Goal: Information Seeking & Learning: Learn about a topic

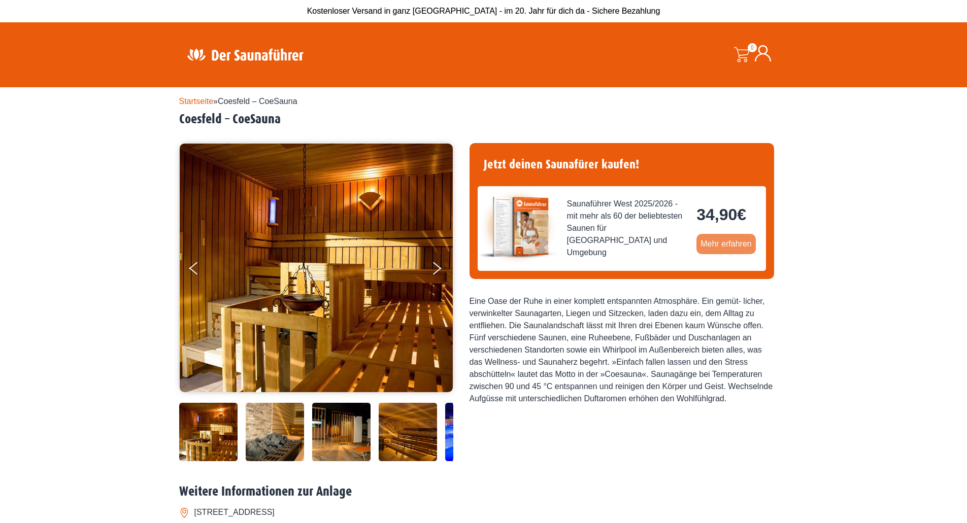
click at [747, 245] on link "Mehr erfahren" at bounding box center [726, 244] width 59 height 20
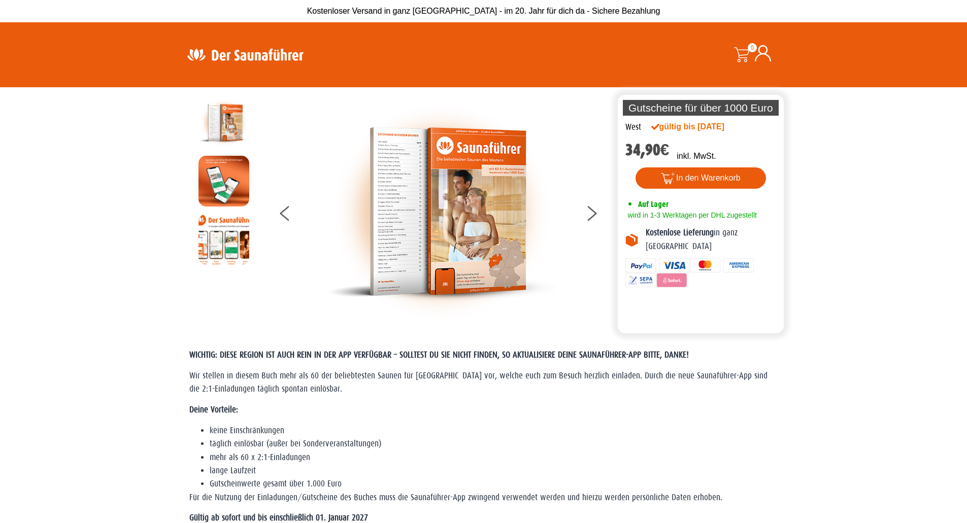
click at [397, 190] on img at bounding box center [441, 211] width 228 height 228
click at [229, 191] on img at bounding box center [224, 181] width 51 height 51
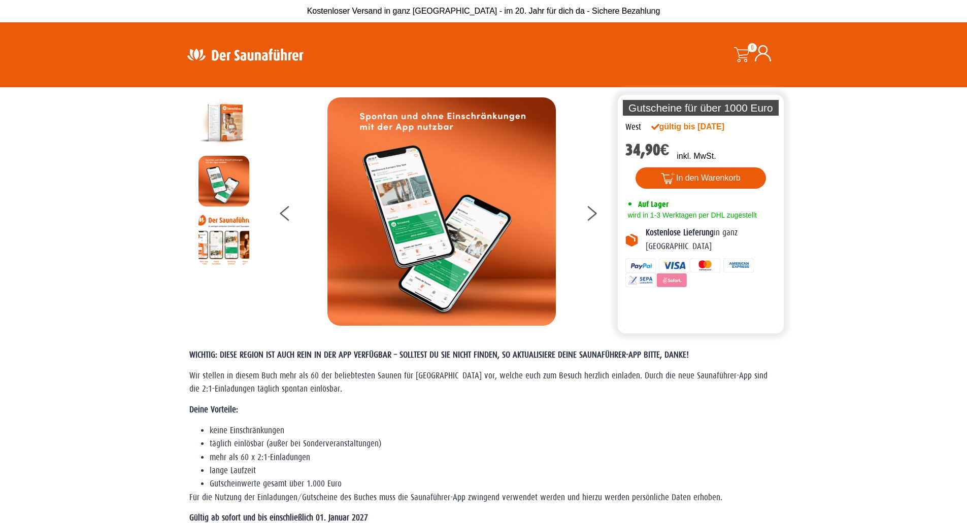
click at [219, 125] on img at bounding box center [224, 122] width 51 height 51
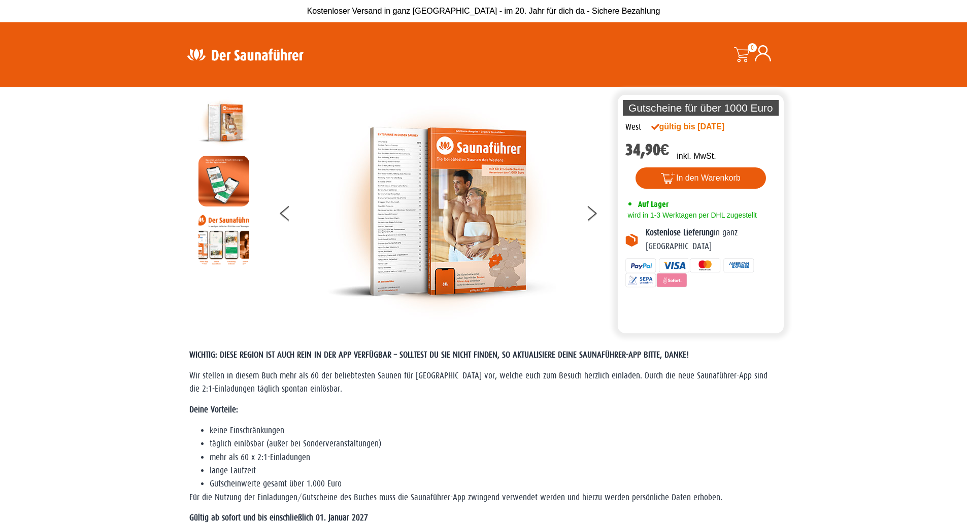
click at [401, 238] on img at bounding box center [441, 211] width 228 height 228
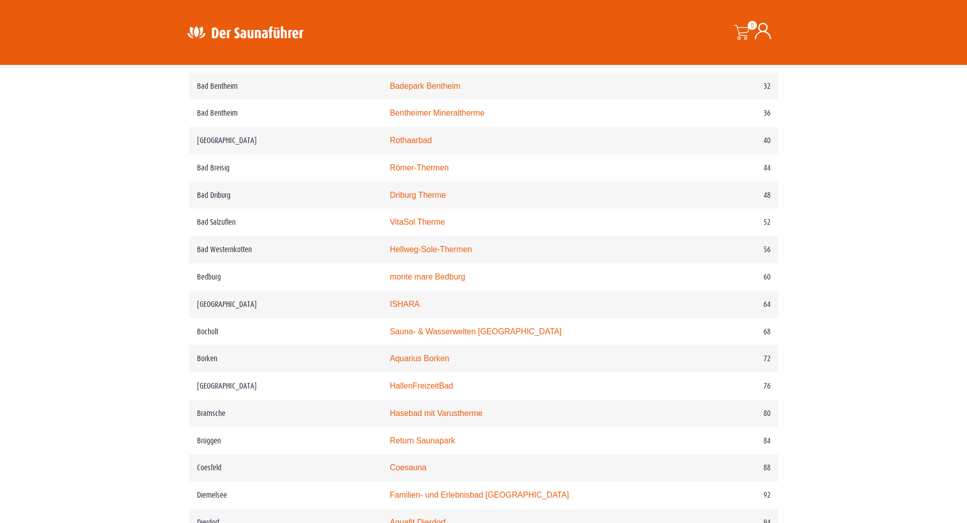
scroll to position [609, 0]
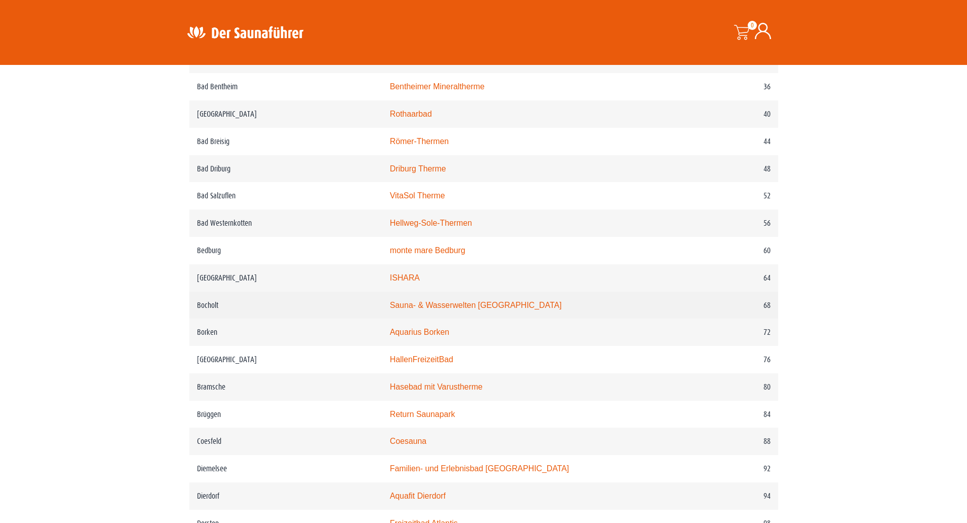
click at [734, 306] on td "68" at bounding box center [725, 305] width 106 height 27
click at [507, 310] on link "Sauna- & Wasserwelten [GEOGRAPHIC_DATA]" at bounding box center [476, 305] width 172 height 9
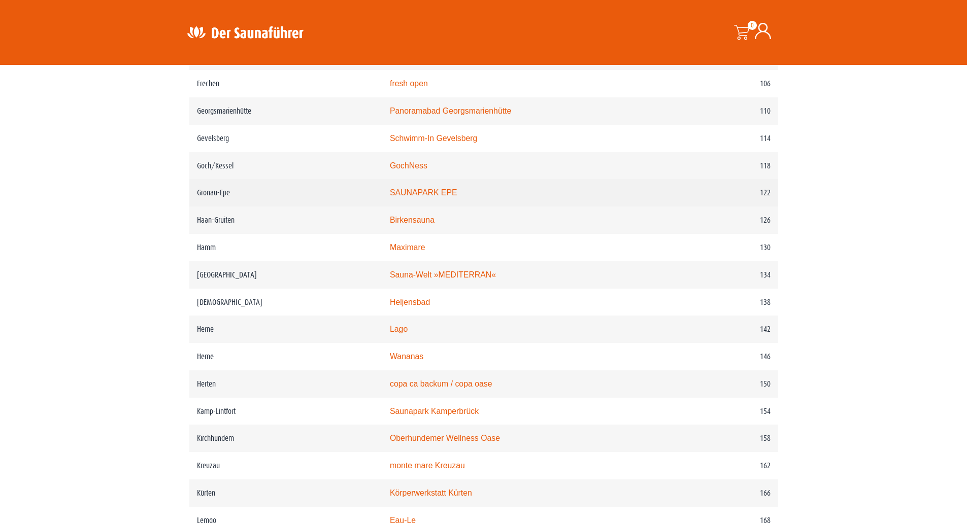
scroll to position [1145, 0]
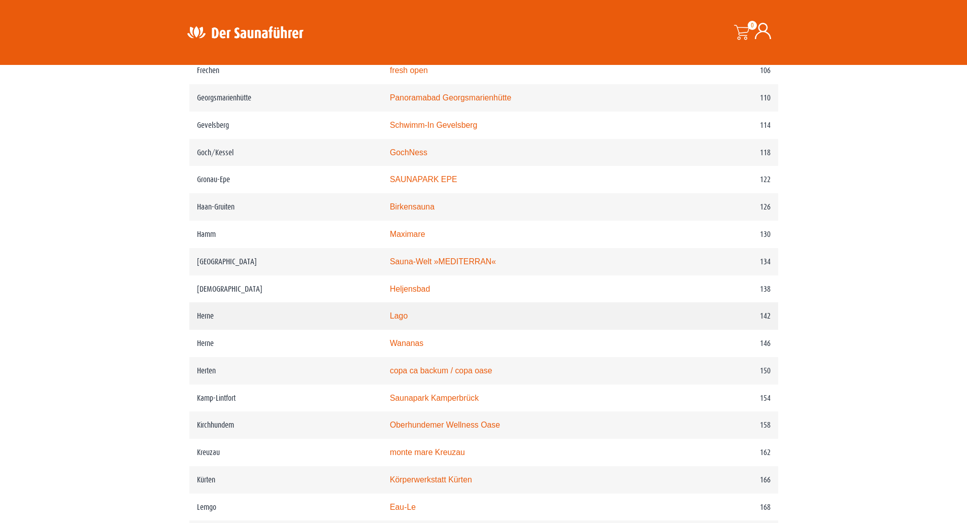
click at [408, 320] on link "Lago" at bounding box center [399, 316] width 18 height 9
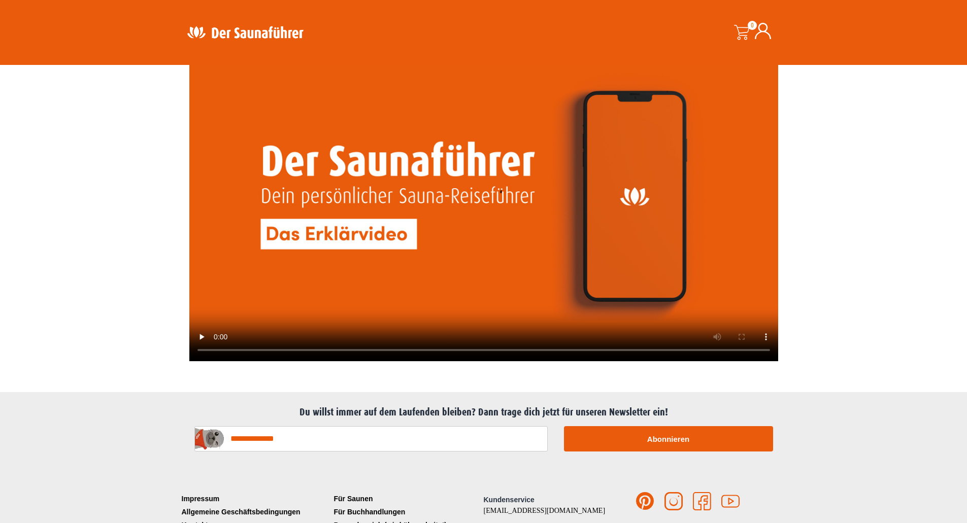
scroll to position [2490, 0]
